Goal: Information Seeking & Learning: Learn about a topic

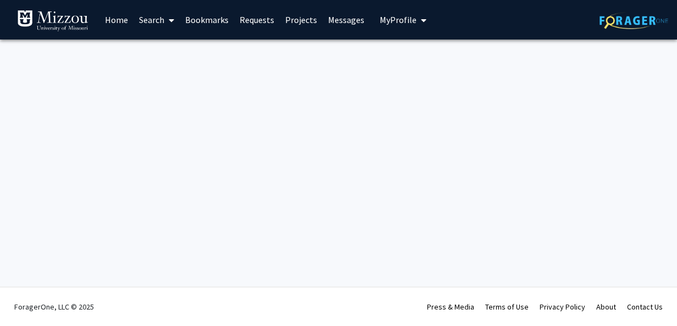
click at [625, 20] on img at bounding box center [633, 20] width 69 height 17
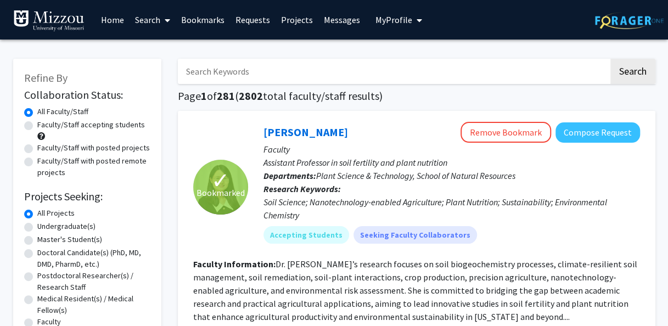
click at [222, 16] on link "Bookmarks" at bounding box center [203, 20] width 54 height 38
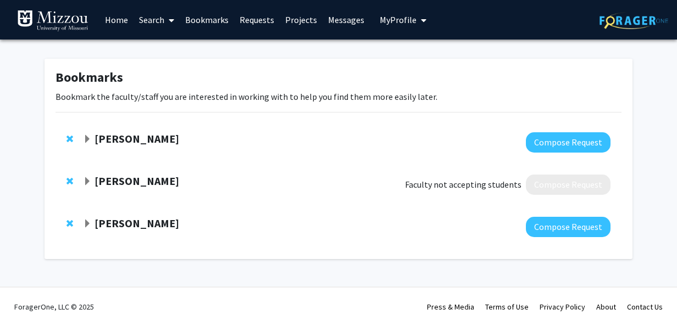
click at [116, 25] on link "Home" at bounding box center [116, 20] width 34 height 38
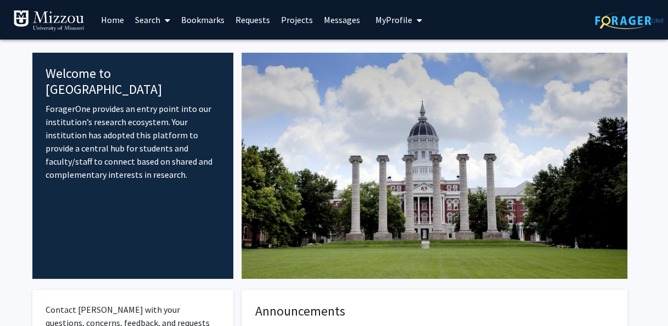
click at [155, 20] on link "Search" at bounding box center [153, 20] width 46 height 38
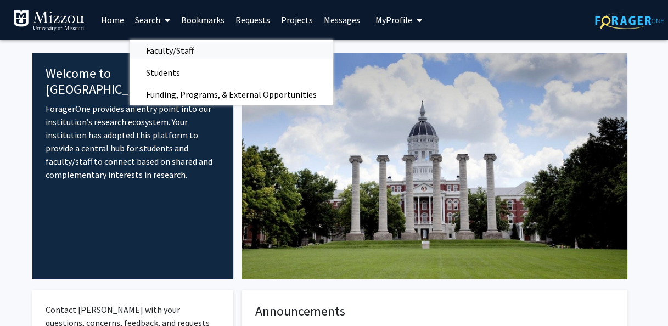
click at [168, 47] on span "Faculty/Staff" at bounding box center [170, 51] width 81 height 22
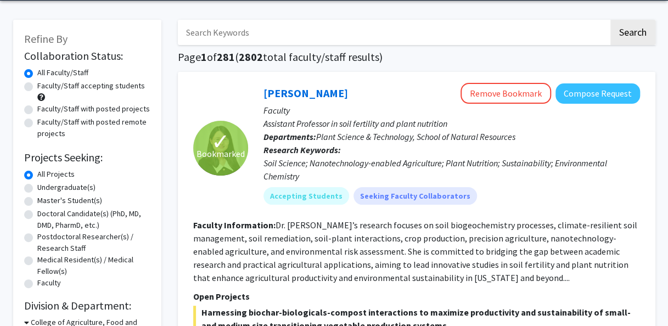
scroll to position [42, 0]
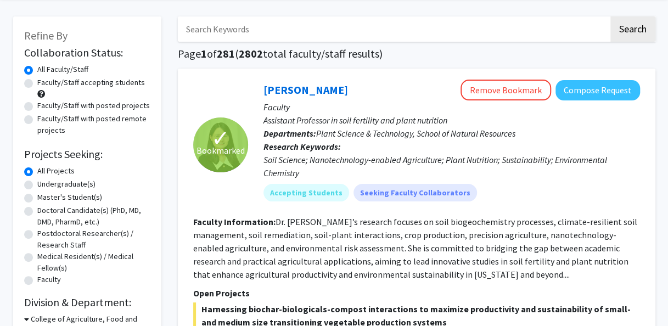
click at [33, 181] on div "Undergraduate(s)" at bounding box center [87, 184] width 126 height 13
click at [37, 186] on label "Undergraduate(s)" at bounding box center [66, 184] width 58 height 12
click at [37, 186] on input "Undergraduate(s)" at bounding box center [40, 181] width 7 height 7
radio input "true"
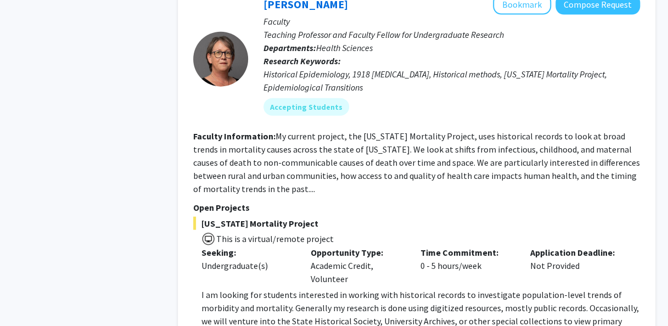
scroll to position [3228, 0]
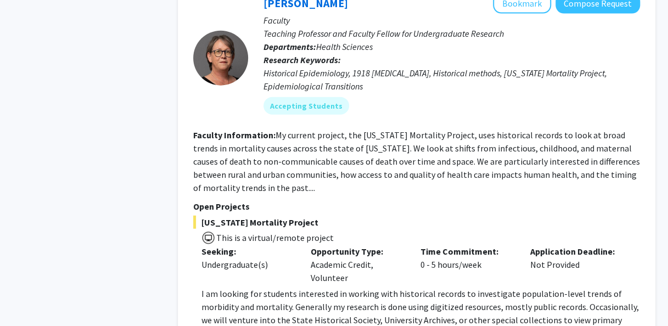
click at [383, 229] on span "This is a virtual/remote project" at bounding box center [416, 237] width 447 height 16
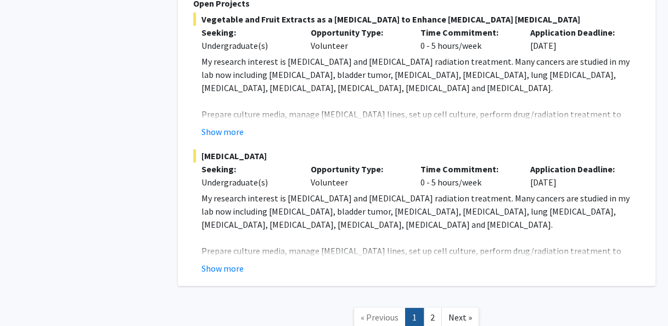
scroll to position [5781, 0]
click at [217, 261] on button "Show more" at bounding box center [223, 267] width 42 height 13
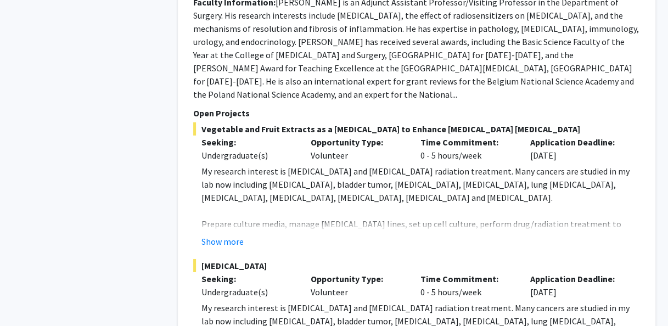
scroll to position [5670, 0]
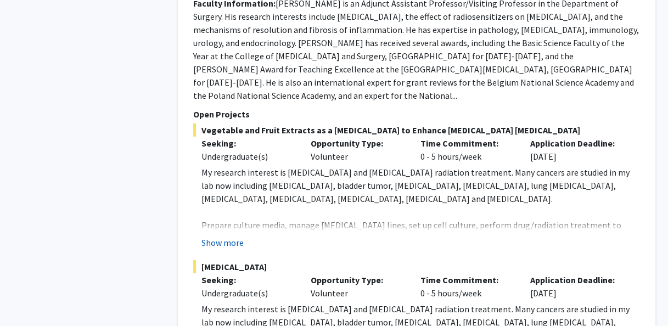
click at [236, 236] on button "Show more" at bounding box center [223, 242] width 42 height 13
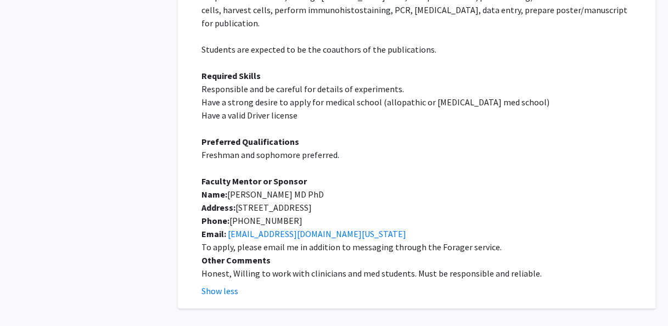
scroll to position [6331, 0]
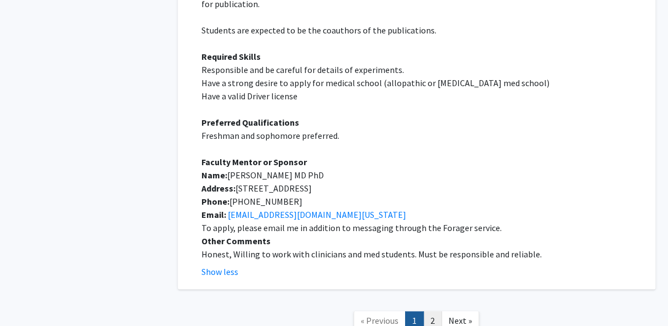
click at [432, 311] on link "2" at bounding box center [432, 320] width 19 height 19
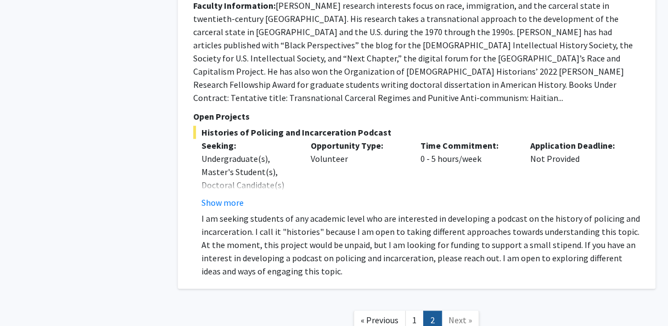
scroll to position [2229, 0]
click at [460, 314] on span "Next »" at bounding box center [461, 319] width 24 height 11
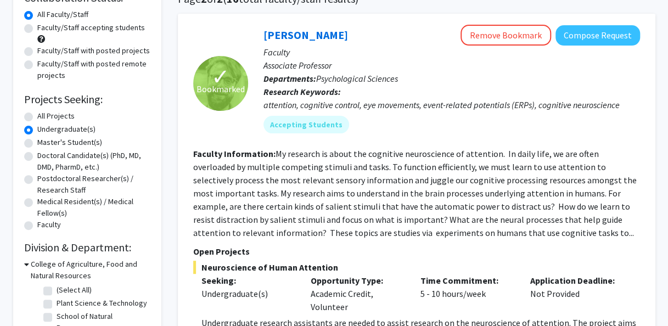
scroll to position [99, 0]
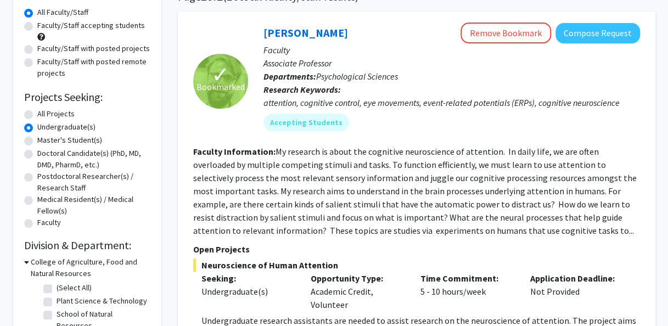
click at [37, 111] on label "All Projects" at bounding box center [55, 114] width 37 height 12
click at [37, 111] on input "All Projects" at bounding box center [40, 111] width 7 height 7
radio input "true"
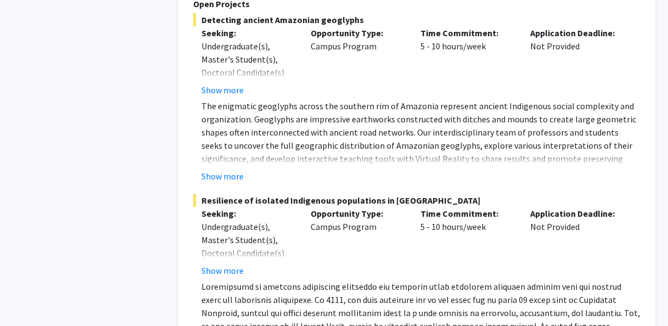
scroll to position [5879, 0]
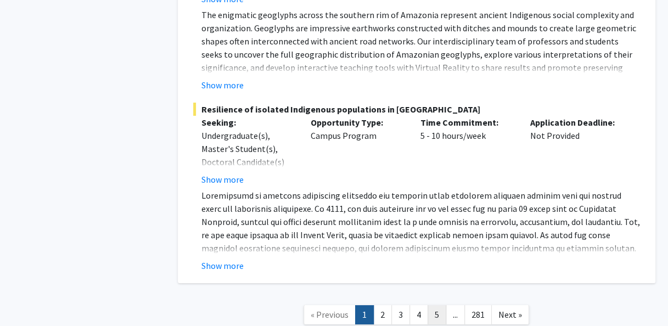
click at [438, 305] on link "5" at bounding box center [437, 314] width 19 height 19
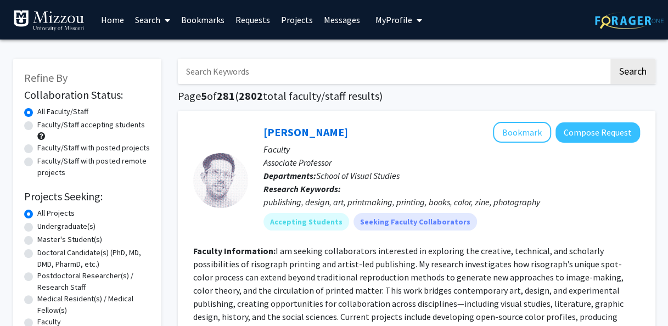
click at [305, 80] on input "Search Keywords" at bounding box center [393, 71] width 431 height 25
type input "[PERSON_NAME]"
click at [635, 76] on button "Search" at bounding box center [633, 71] width 45 height 25
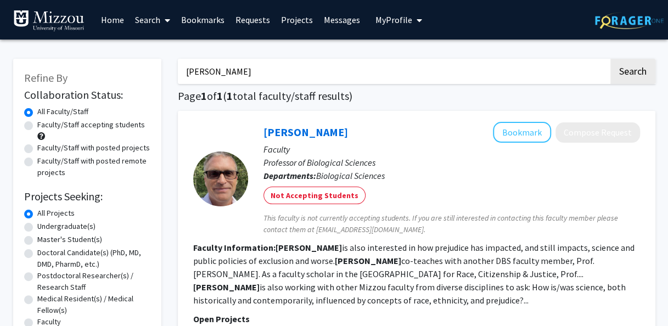
drag, startPoint x: 350, startPoint y: 74, endPoint x: 175, endPoint y: 59, distance: 176.4
click at [175, 59] on div "[PERSON_NAME] Search Page 1 of 1 ( 1 total faculty/staff results) [PERSON_NAME]…" at bounding box center [417, 232] width 494 height 369
type input "[PERSON_NAME]"
click at [643, 67] on button "Search" at bounding box center [633, 71] width 45 height 25
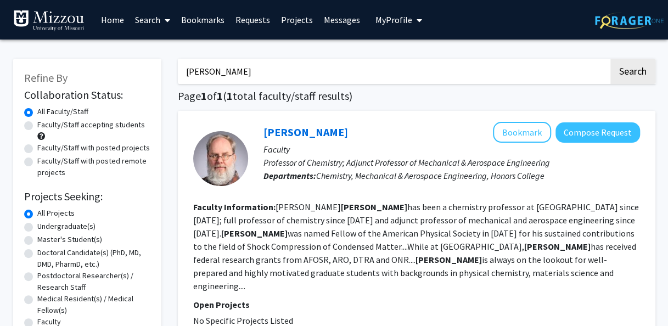
drag, startPoint x: 280, startPoint y: 78, endPoint x: 175, endPoint y: 70, distance: 105.2
click at [175, 70] on div "[PERSON_NAME] Search Page 1 of 1 ( 1 total faculty/staff results) [PERSON_NAME]…" at bounding box center [417, 234] width 494 height 372
click at [639, 80] on button "Search" at bounding box center [633, 71] width 45 height 25
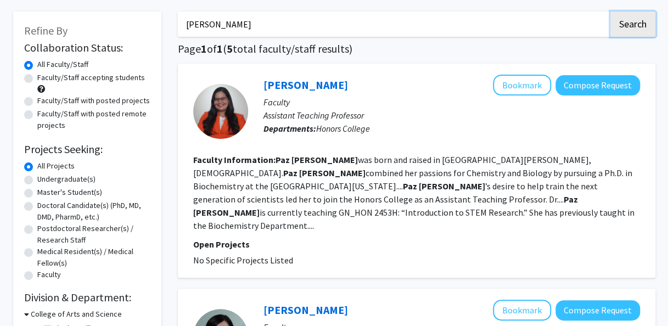
scroll to position [46, 0]
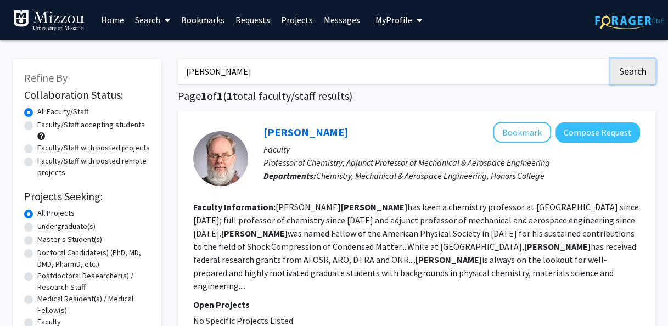
type input "[PERSON_NAME]"
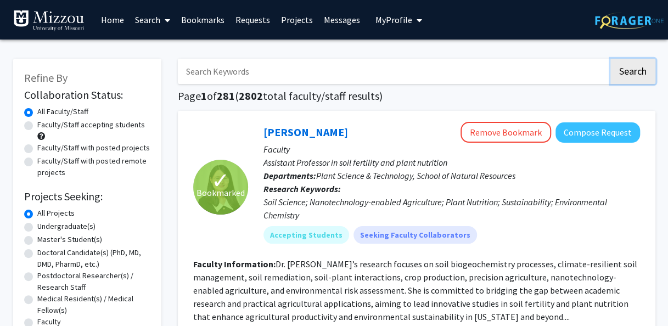
radio input "false"
radio input "true"
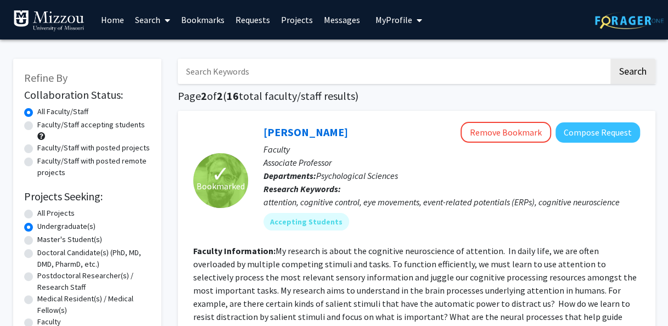
click at [217, 24] on link "Bookmarks" at bounding box center [203, 20] width 54 height 38
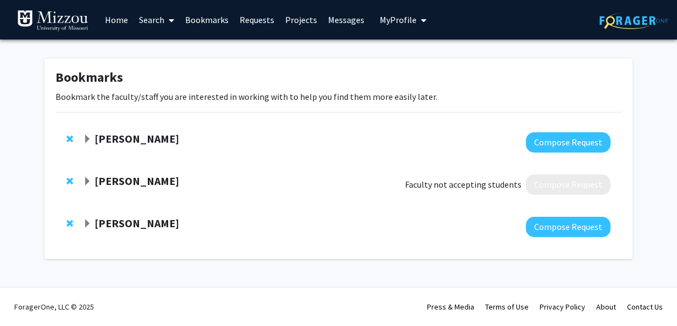
click at [137, 181] on strong "[PERSON_NAME]" at bounding box center [136, 181] width 85 height 14
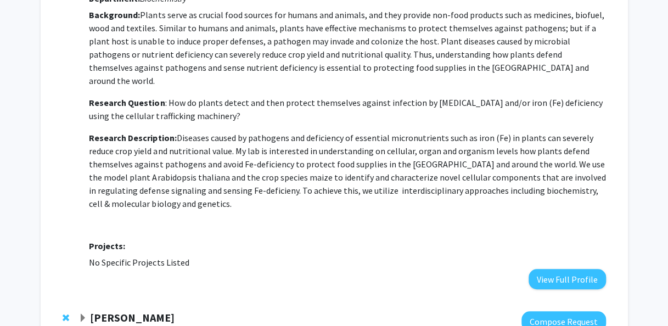
scroll to position [209, 0]
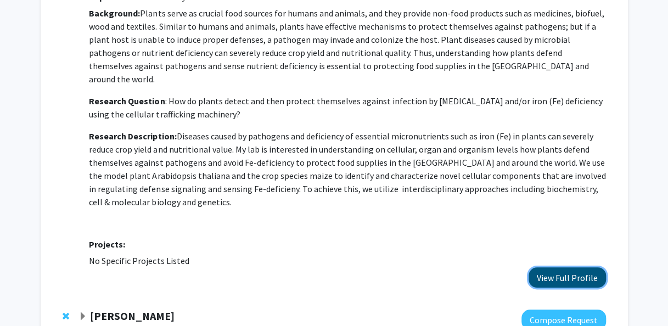
click at [545, 267] on button "View Full Profile" at bounding box center [567, 277] width 77 height 20
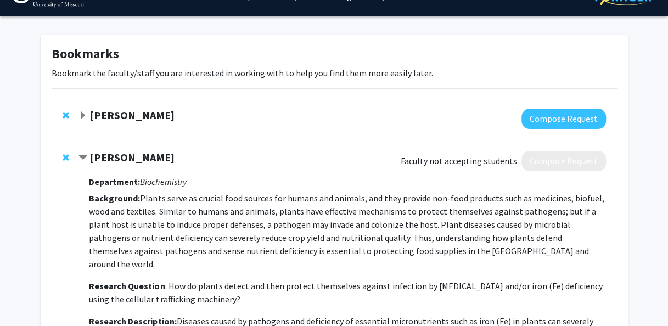
scroll to position [0, 0]
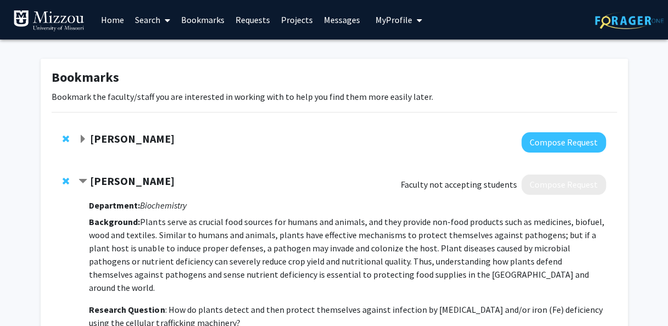
click at [247, 24] on link "Requests" at bounding box center [253, 20] width 46 height 38
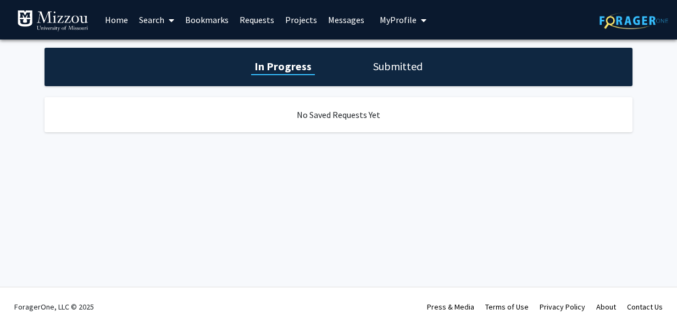
click at [224, 25] on link "Bookmarks" at bounding box center [207, 20] width 54 height 38
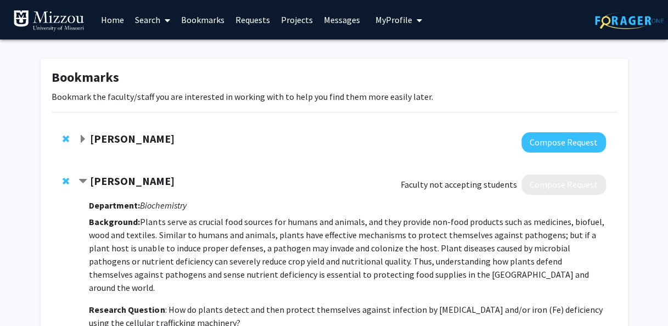
click at [292, 18] on link "Projects" at bounding box center [297, 20] width 43 height 38
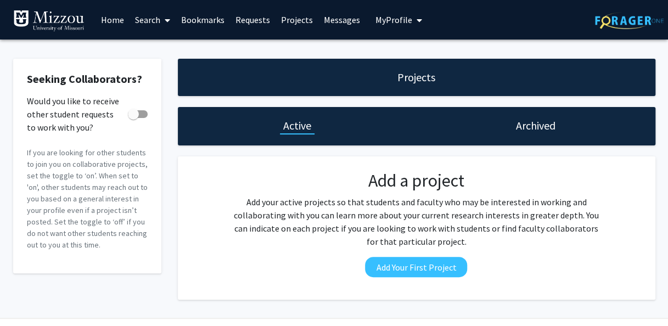
click at [198, 21] on link "Bookmarks" at bounding box center [203, 20] width 54 height 38
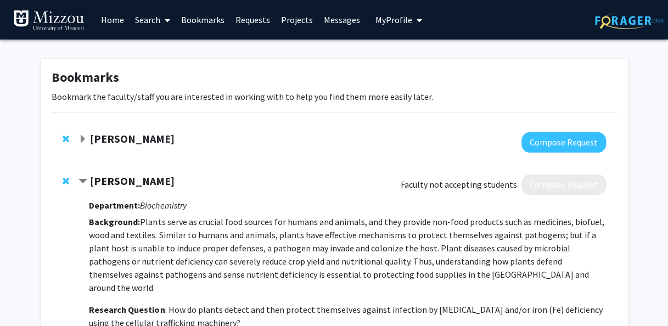
drag, startPoint x: 148, startPoint y: 133, endPoint x: 116, endPoint y: 135, distance: 32.5
click at [116, 135] on strong "[PERSON_NAME]" at bounding box center [132, 139] width 85 height 14
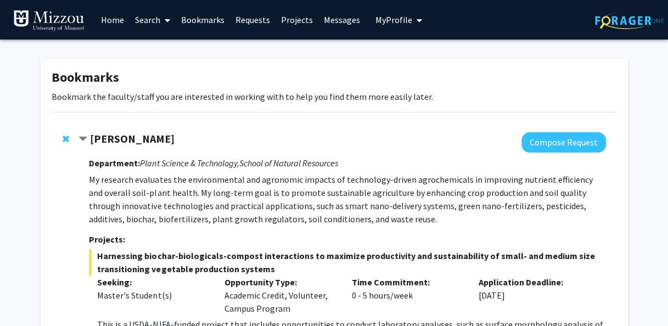
click at [80, 135] on span "Contract Xiaoping Xin Bookmark" at bounding box center [83, 139] width 9 height 9
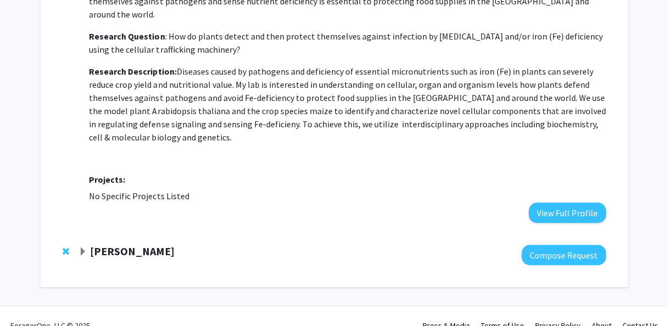
scroll to position [279, 0]
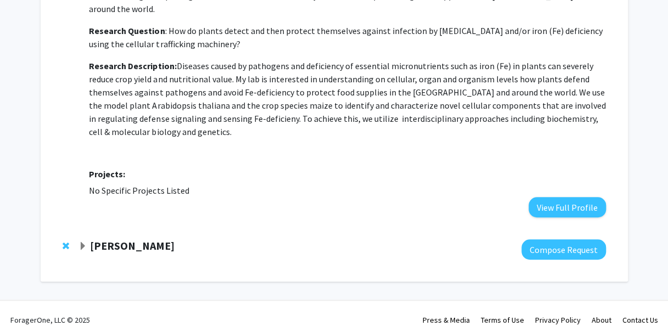
click at [86, 242] on span "Expand Nicholas Gaspelin Bookmark" at bounding box center [83, 246] width 9 height 9
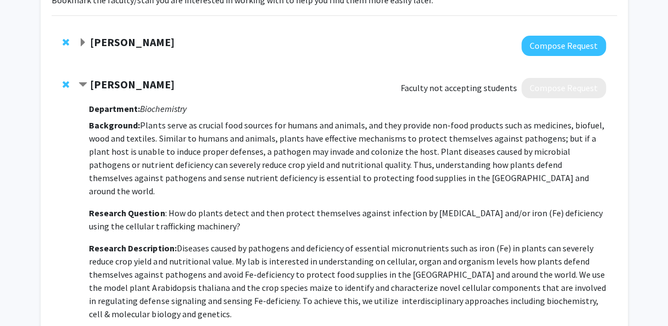
scroll to position [60, 0]
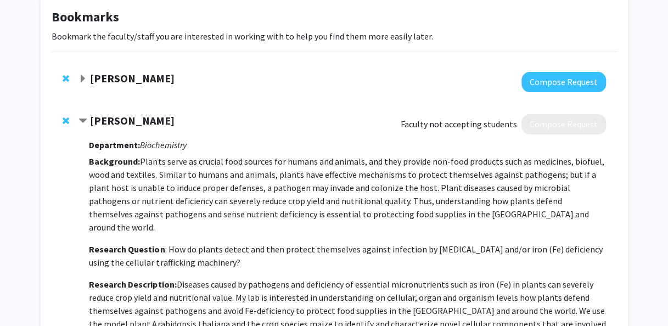
click at [86, 80] on span "Expand Xiaoping Xin Bookmark" at bounding box center [83, 79] width 9 height 9
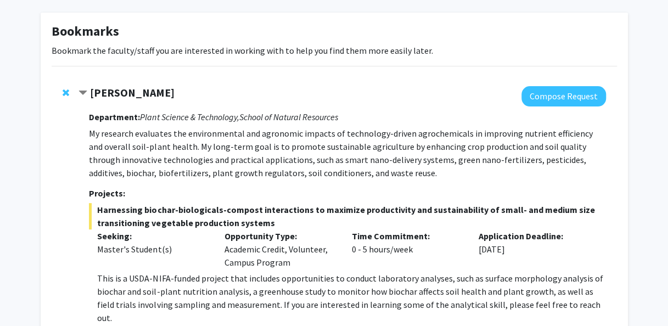
scroll to position [0, 0]
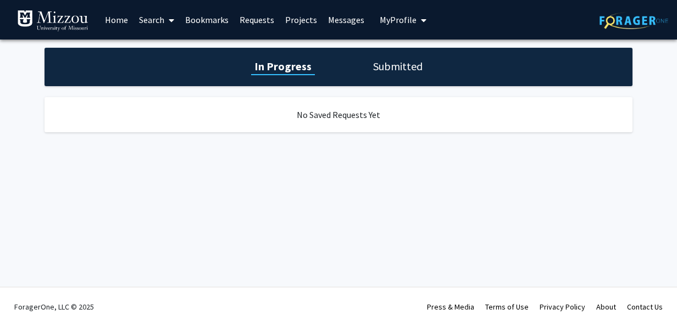
click at [139, 17] on link "Search" at bounding box center [156, 20] width 46 height 38
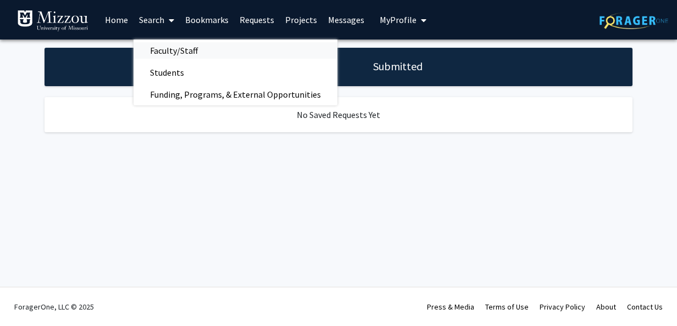
click at [151, 45] on span "Faculty/Staff" at bounding box center [173, 51] width 81 height 22
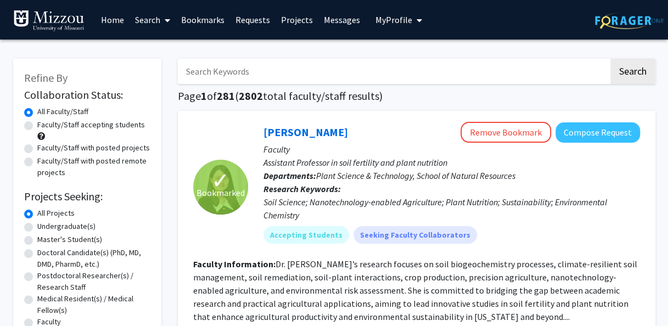
click at [37, 226] on label "Undergraduate(s)" at bounding box center [66, 227] width 58 height 12
click at [37, 226] on input "Undergraduate(s)" at bounding box center [40, 224] width 7 height 7
radio input "true"
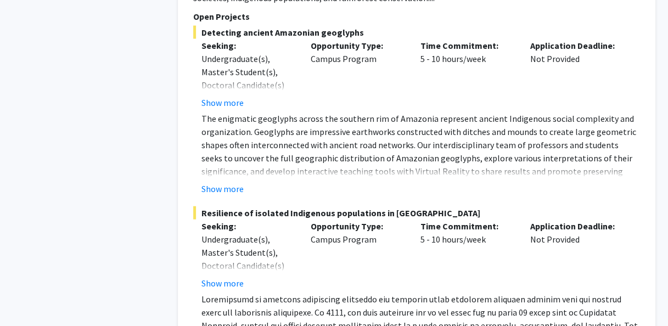
scroll to position [5116, 0]
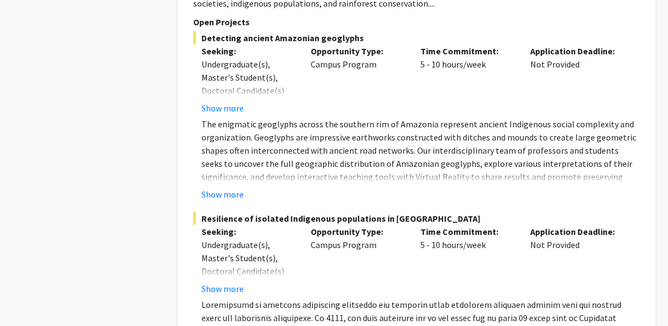
click at [326, 253] on div "Opportunity Type: Campus Program" at bounding box center [358, 260] width 110 height 70
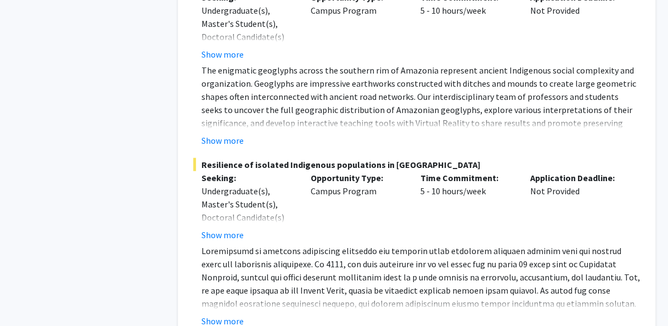
scroll to position [5179, 0]
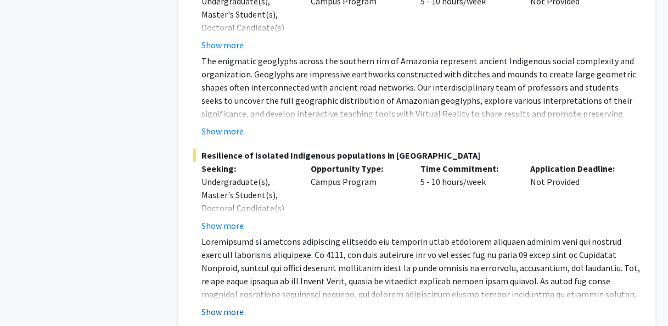
click at [223, 305] on button "Show more" at bounding box center [223, 311] width 42 height 13
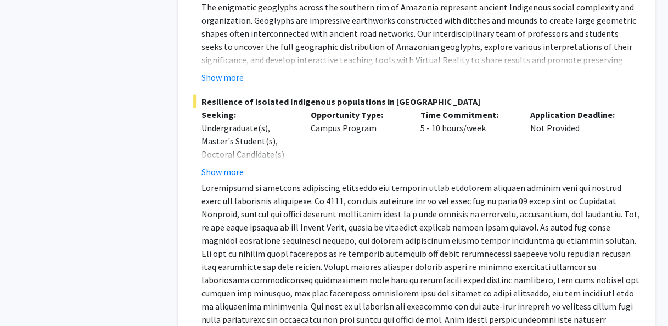
scroll to position [5233, 0]
click at [230, 166] on button "Show more" at bounding box center [223, 172] width 42 height 13
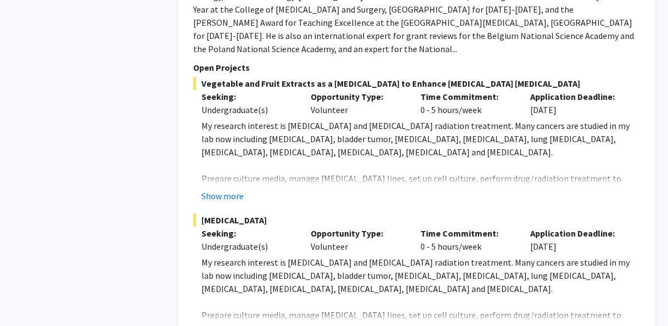
scroll to position [5909, 0]
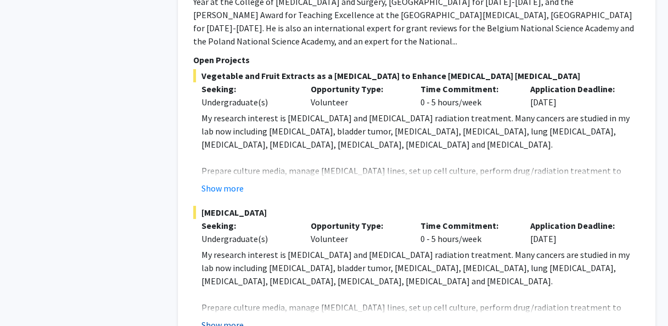
click at [219, 319] on button "Show more" at bounding box center [223, 325] width 42 height 13
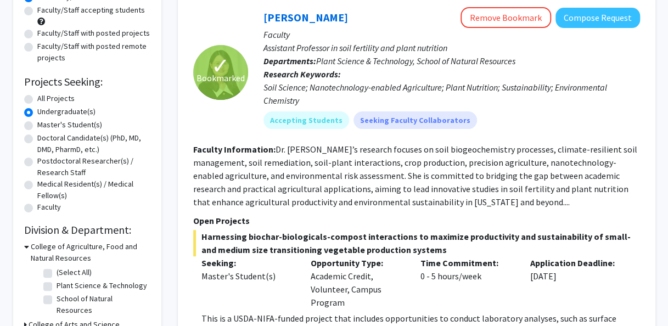
scroll to position [116, 0]
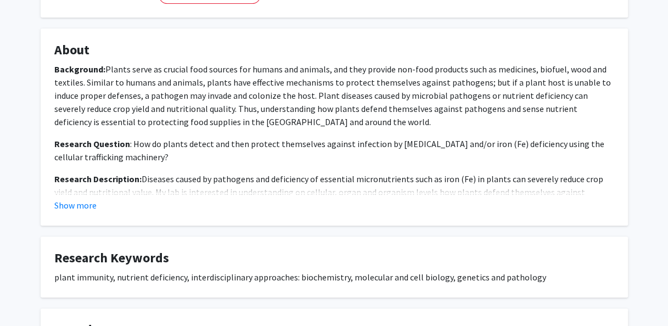
scroll to position [189, 0]
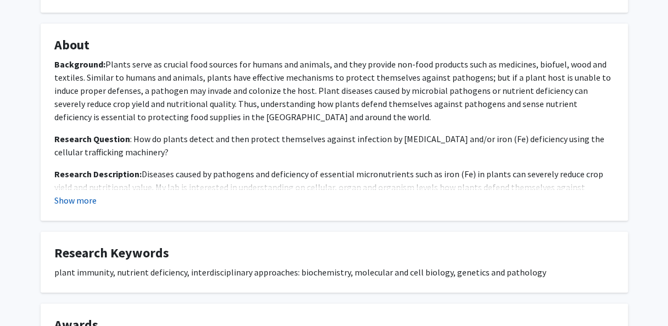
click at [81, 200] on button "Show more" at bounding box center [75, 200] width 42 height 13
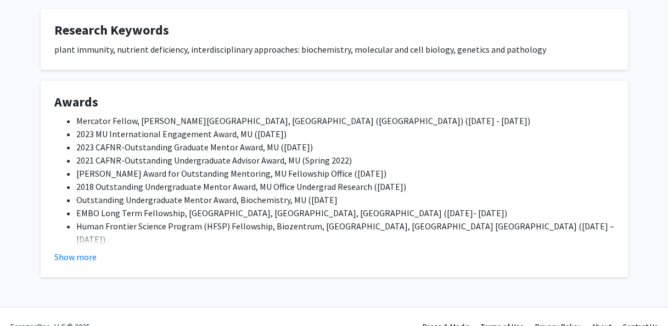
scroll to position [484, 0]
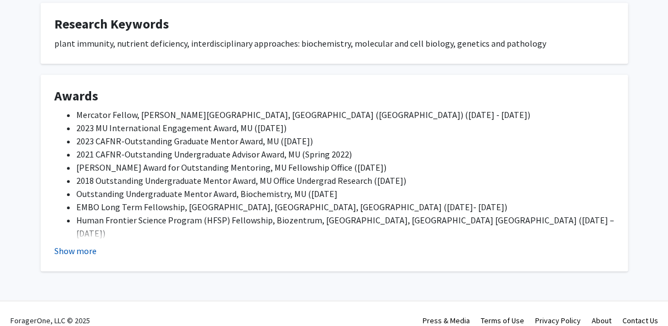
click at [84, 247] on button "Show more" at bounding box center [75, 250] width 42 height 13
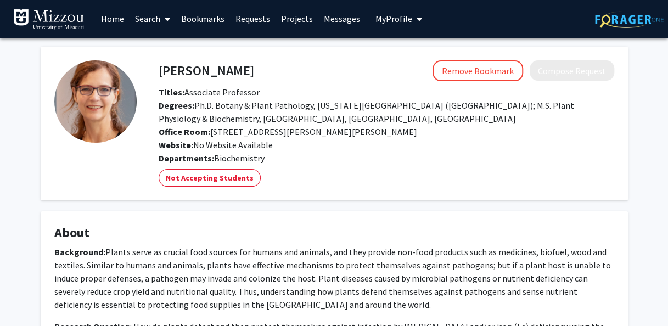
scroll to position [0, 0]
